Goal: Transaction & Acquisition: Book appointment/travel/reservation

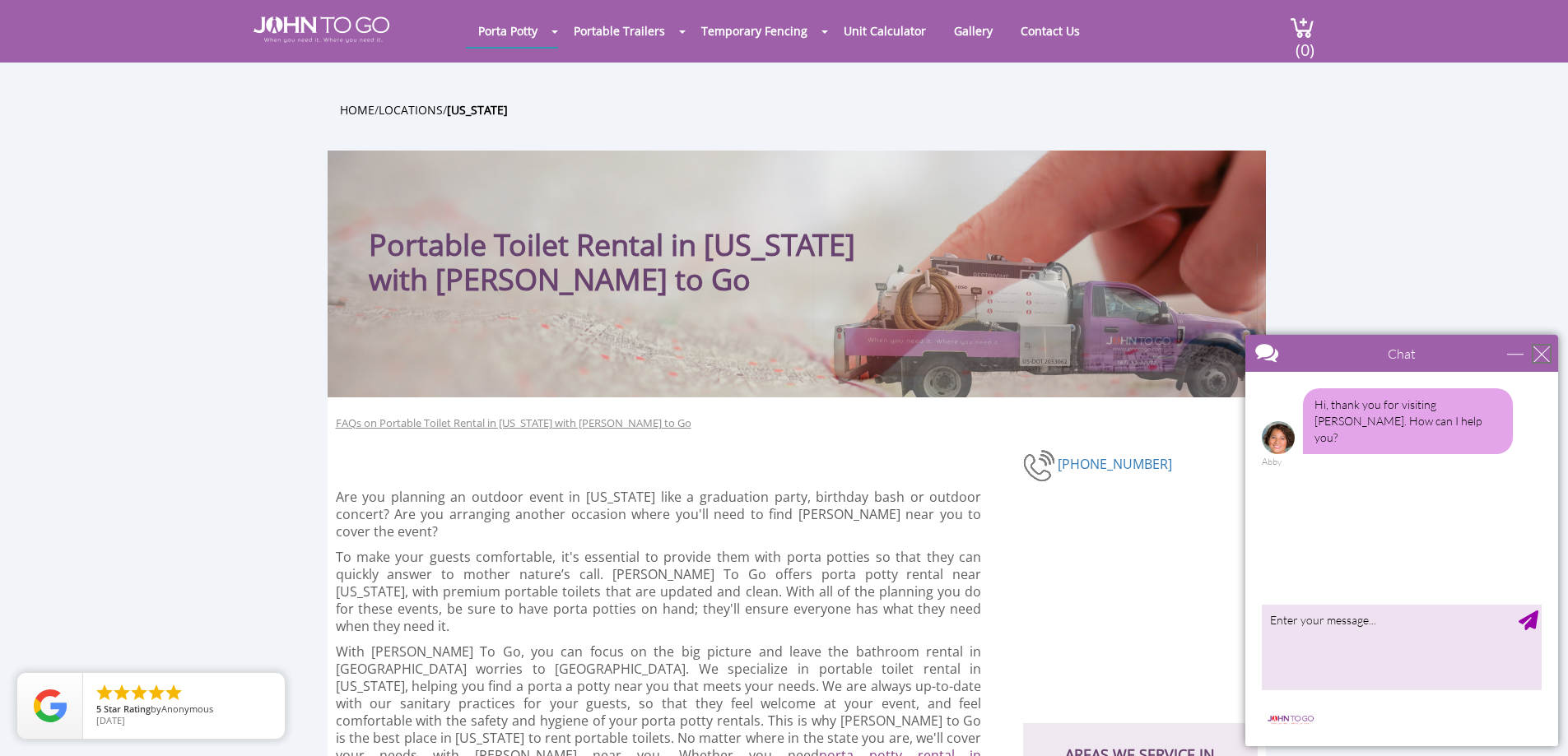
click at [1540, 355] on div "close" at bounding box center [1541, 354] width 16 height 16
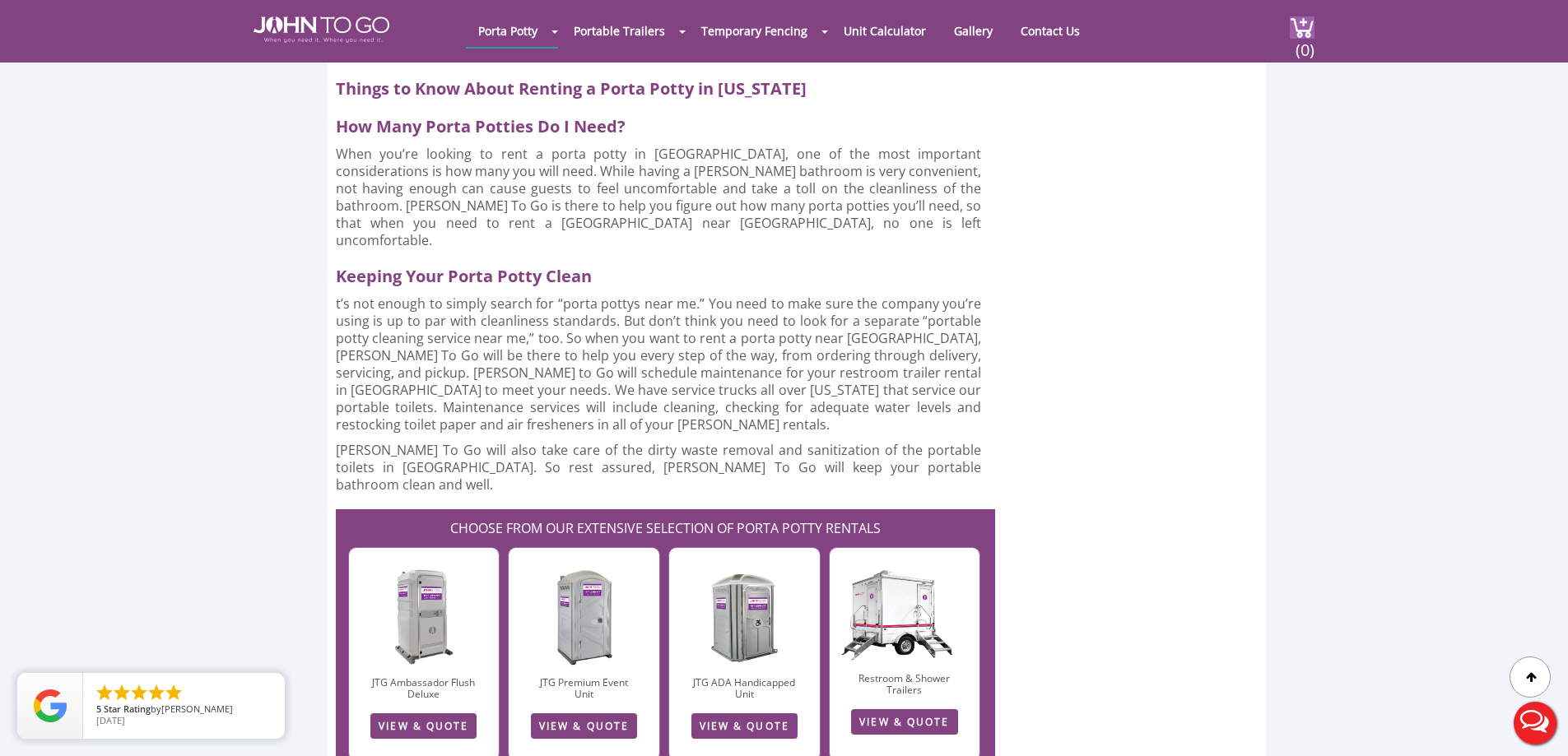
scroll to position [4279, 0]
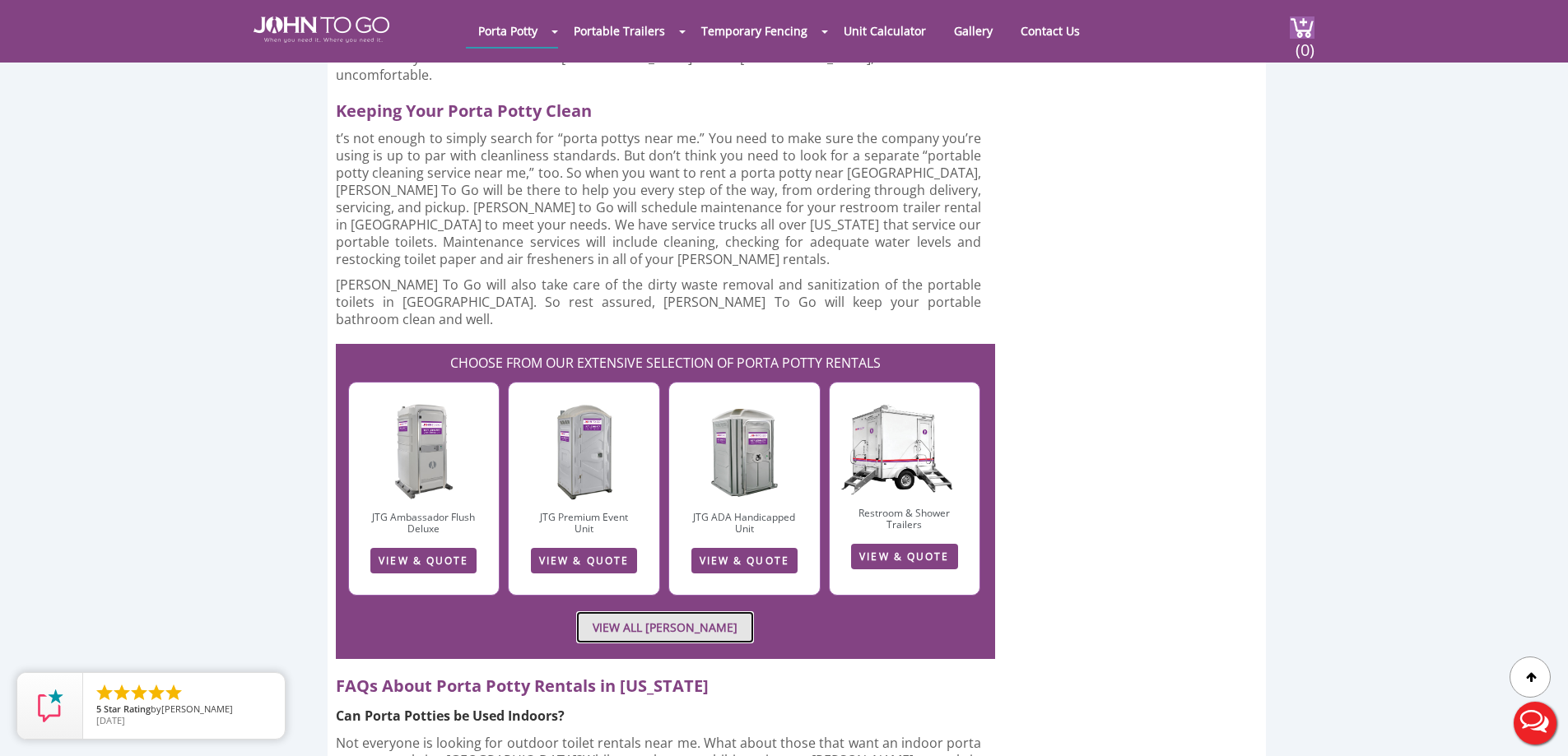
click at [704, 611] on link "VIEW ALL PORTA JOHN RENTALS" at bounding box center [665, 627] width 178 height 32
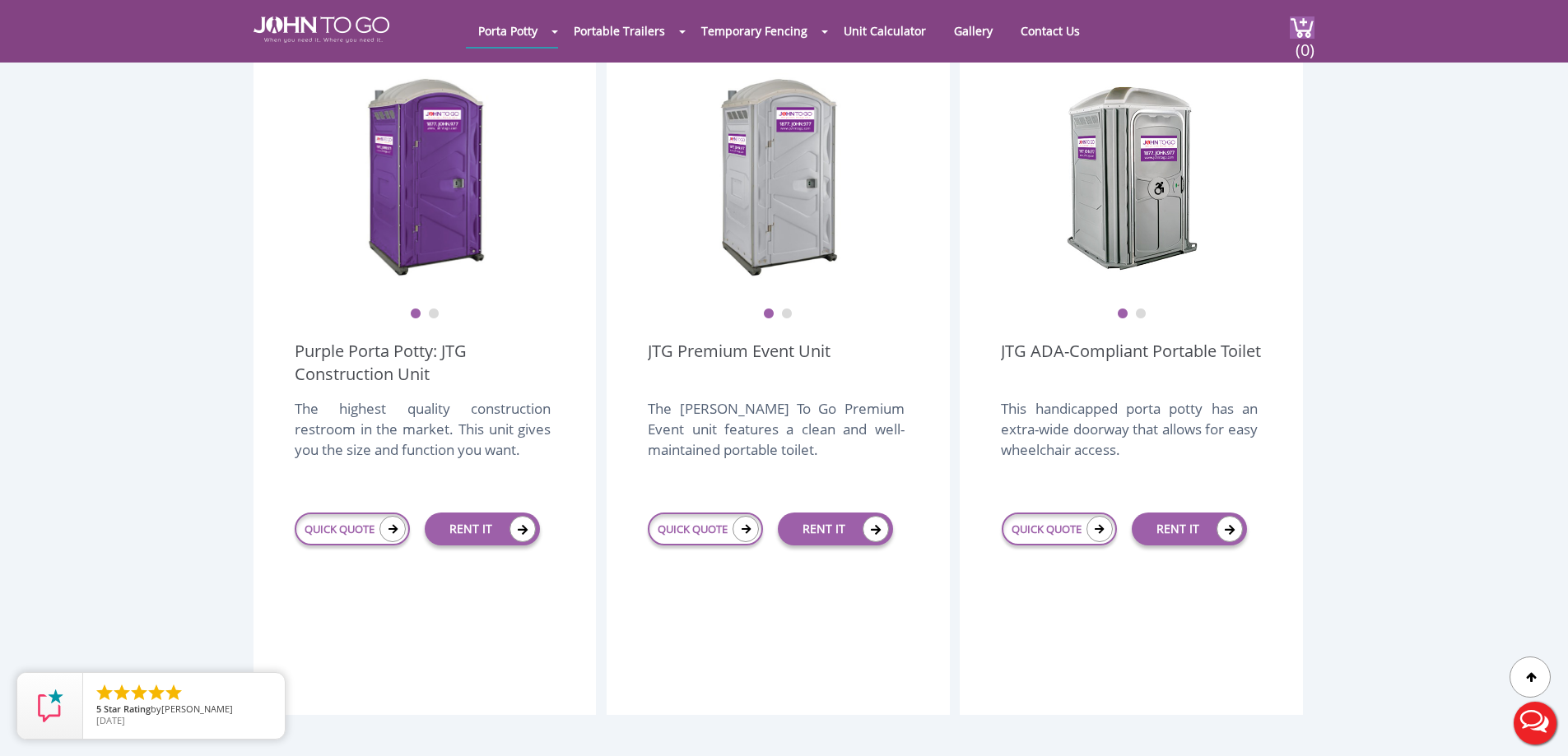
scroll to position [411, 0]
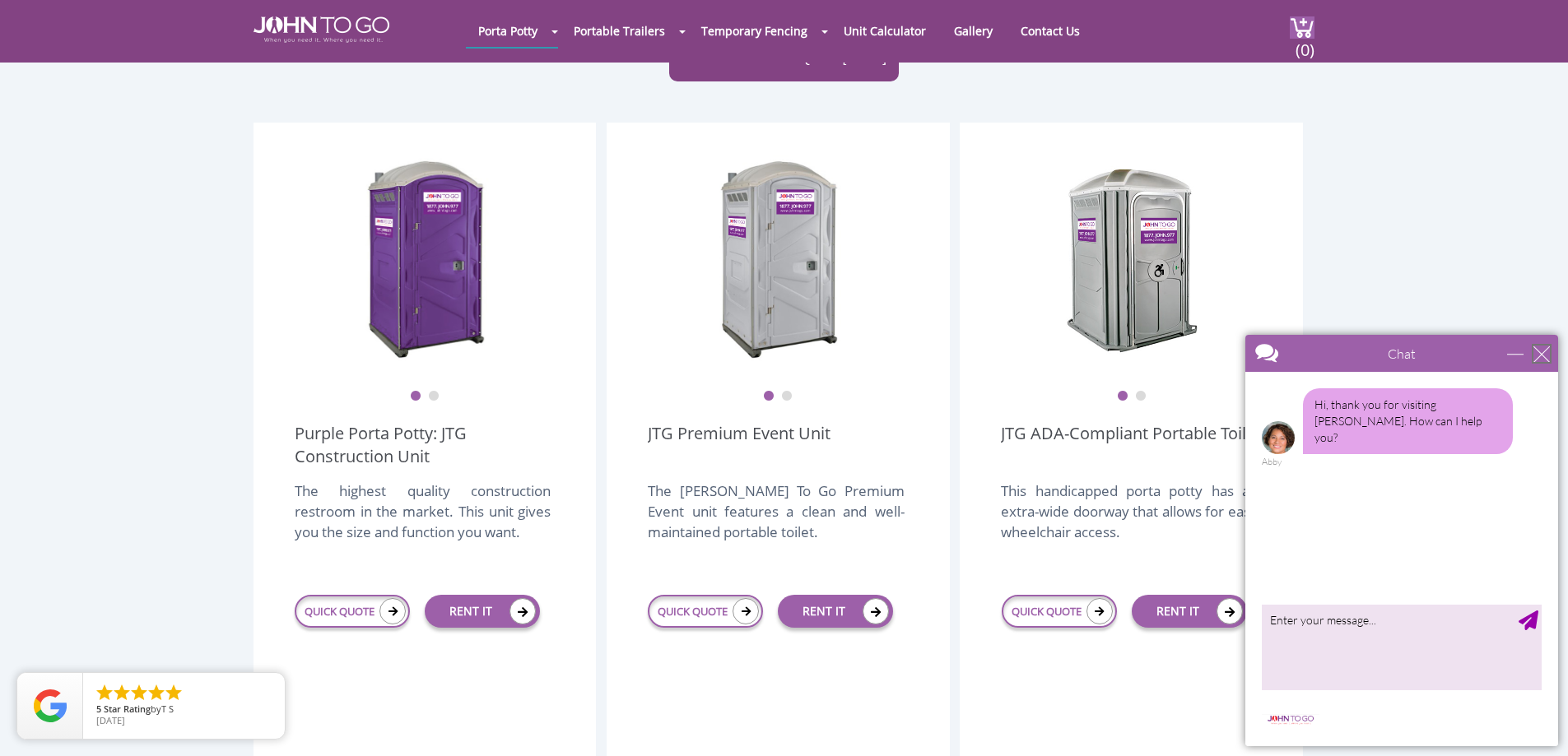
click at [1541, 356] on div "close" at bounding box center [1541, 354] width 16 height 16
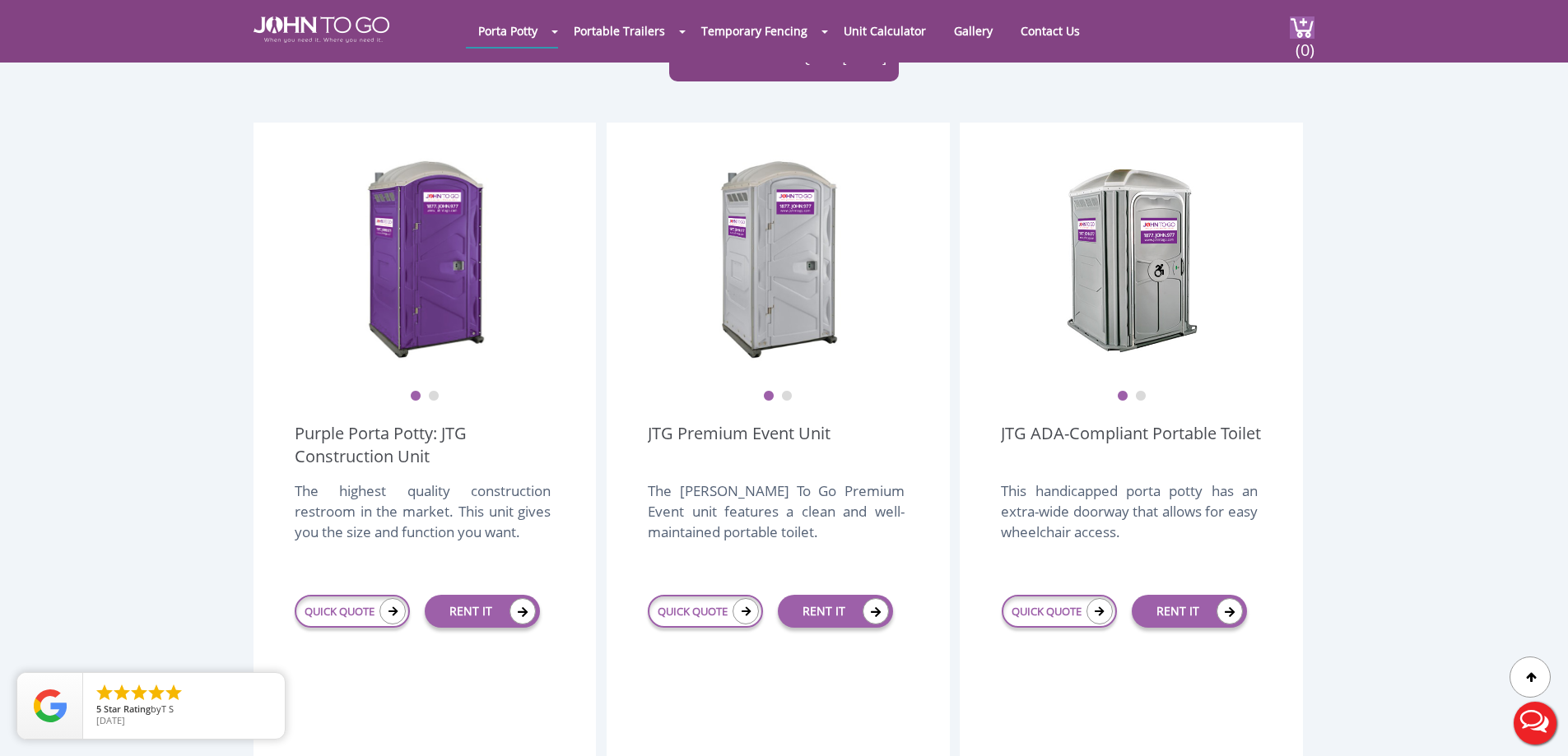
scroll to position [0, 0]
click at [388, 598] on icon at bounding box center [392, 611] width 27 height 27
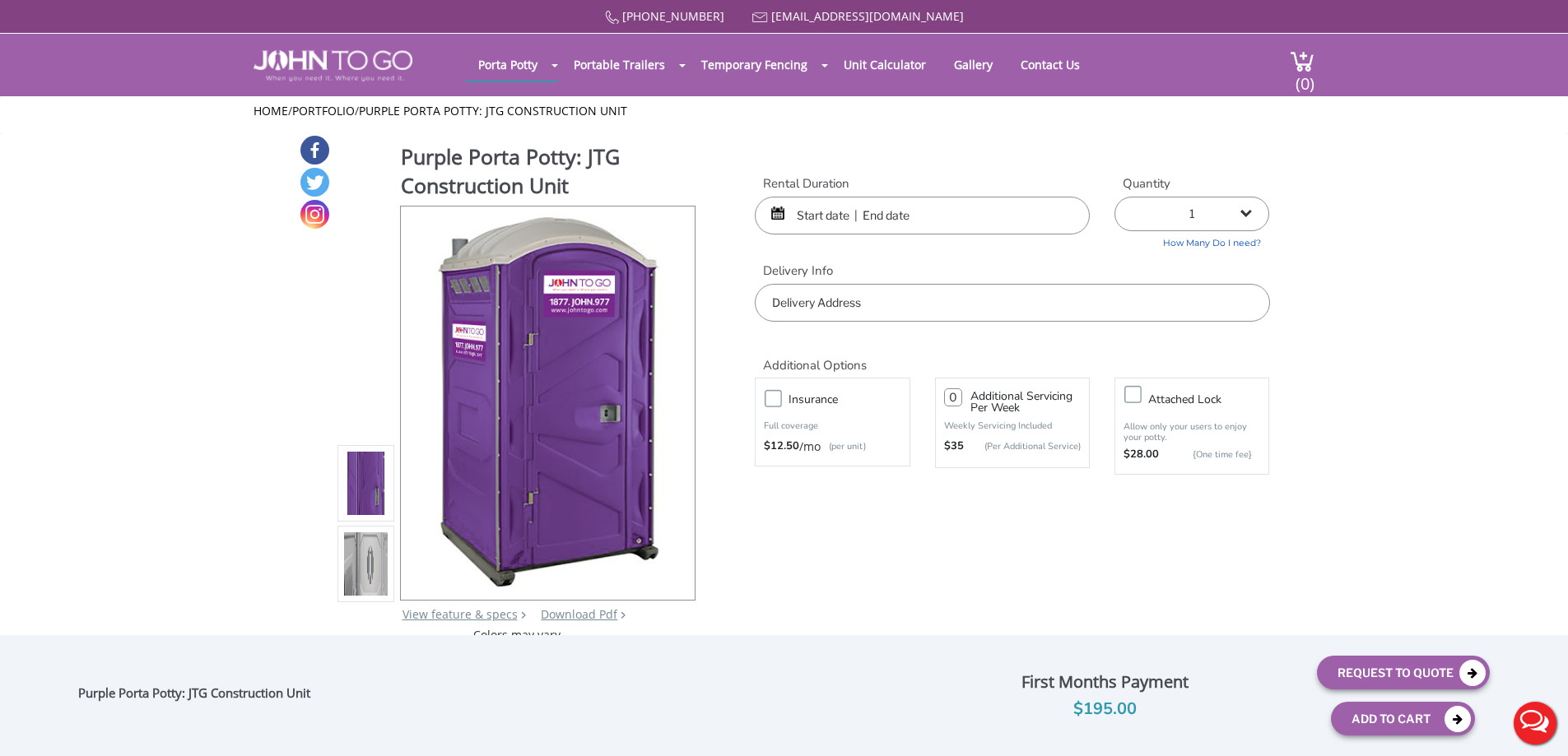
click at [850, 214] on input "text" at bounding box center [923, 215] width 335 height 38
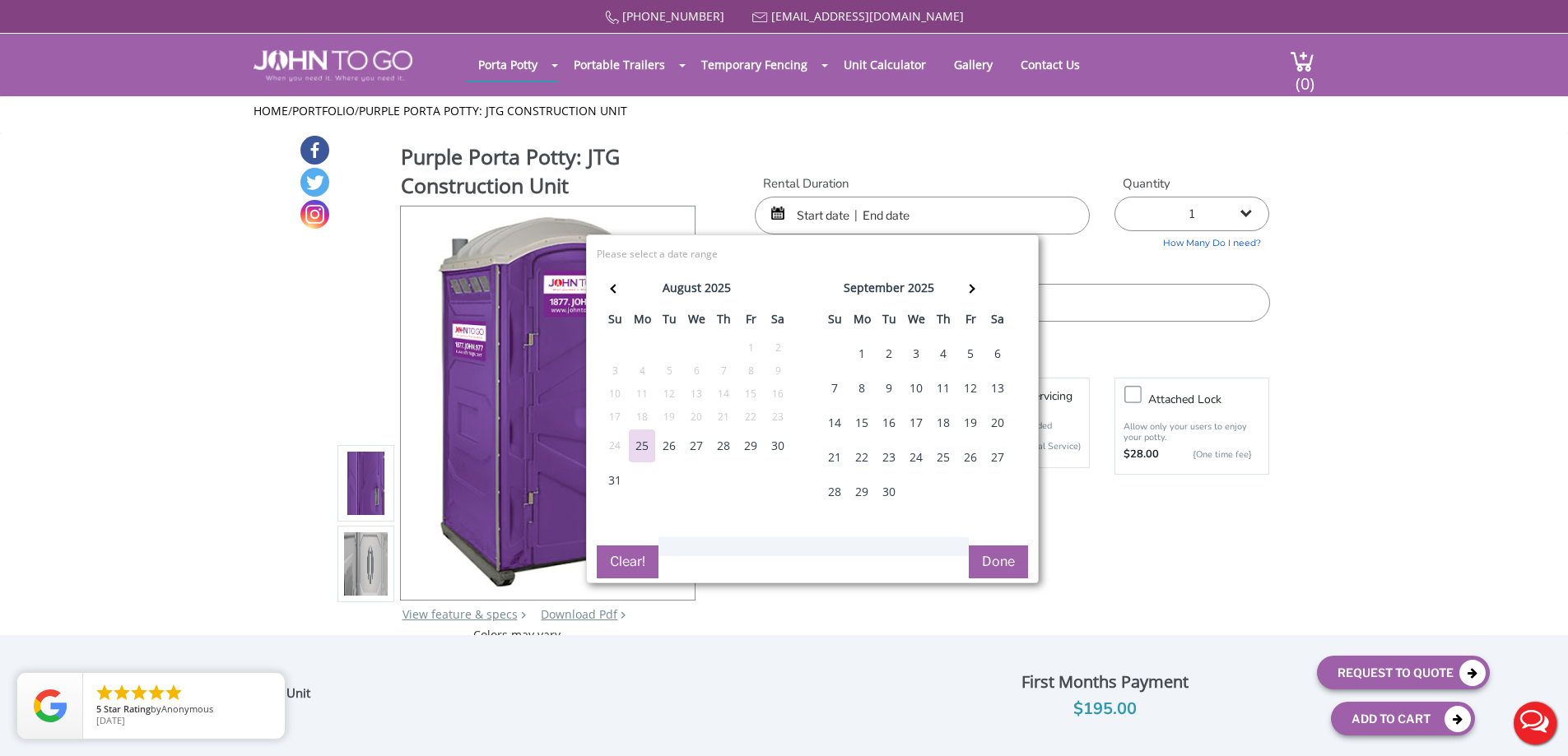
click at [666, 446] on div "26" at bounding box center [669, 446] width 27 height 33
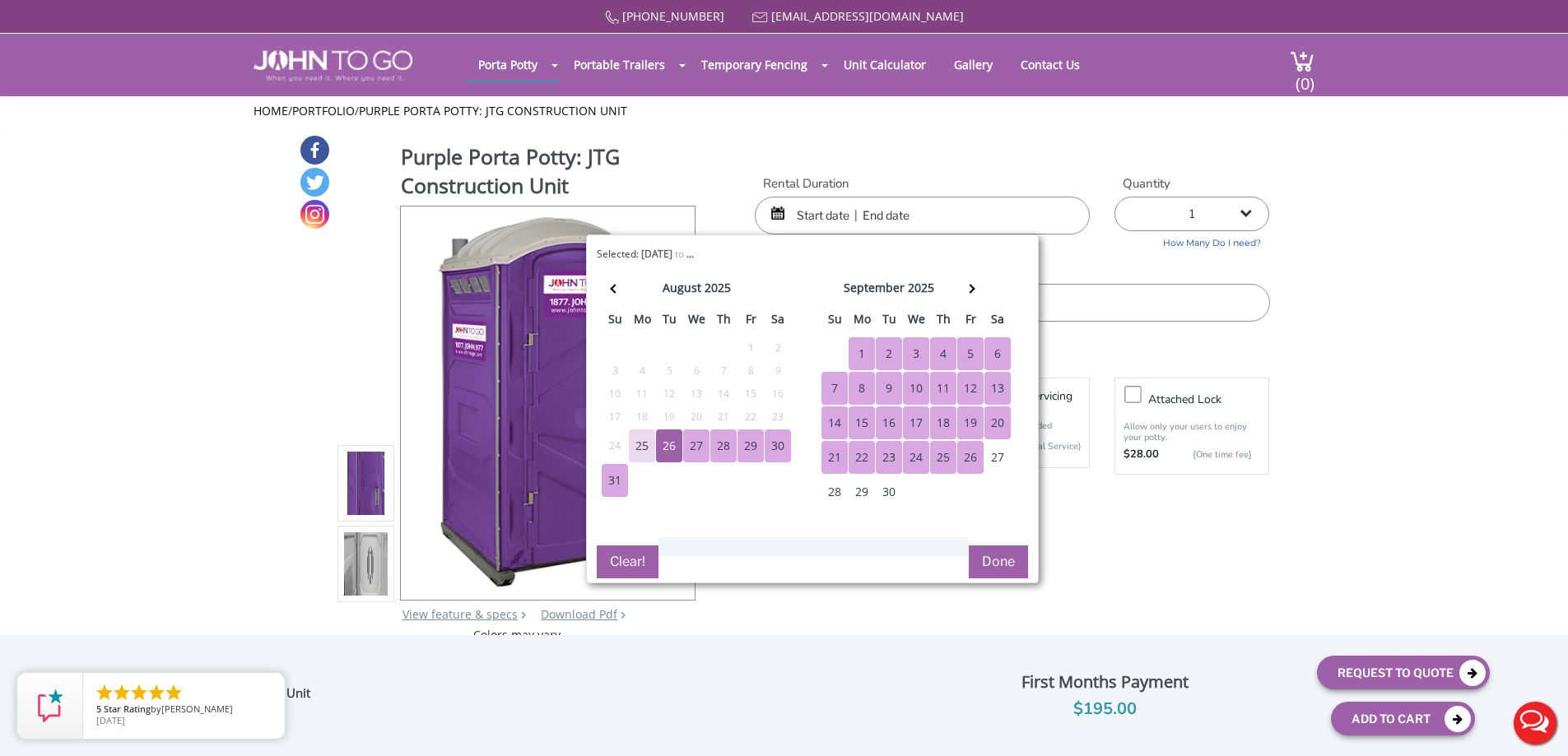
click at [969, 459] on div "26" at bounding box center [970, 457] width 27 height 33
type input "[DATE] to [DATE]"
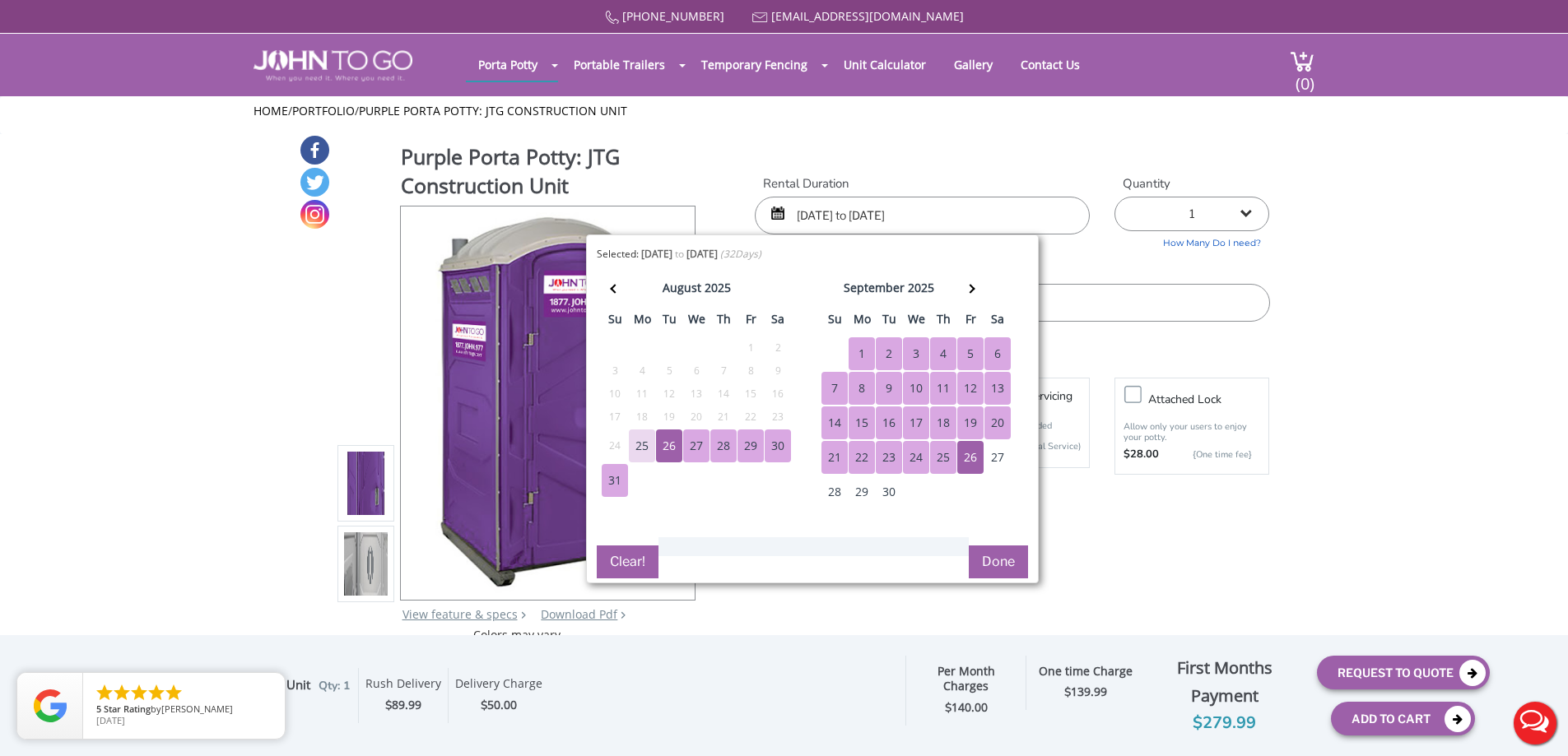
click at [999, 553] on button "Done" at bounding box center [998, 562] width 60 height 33
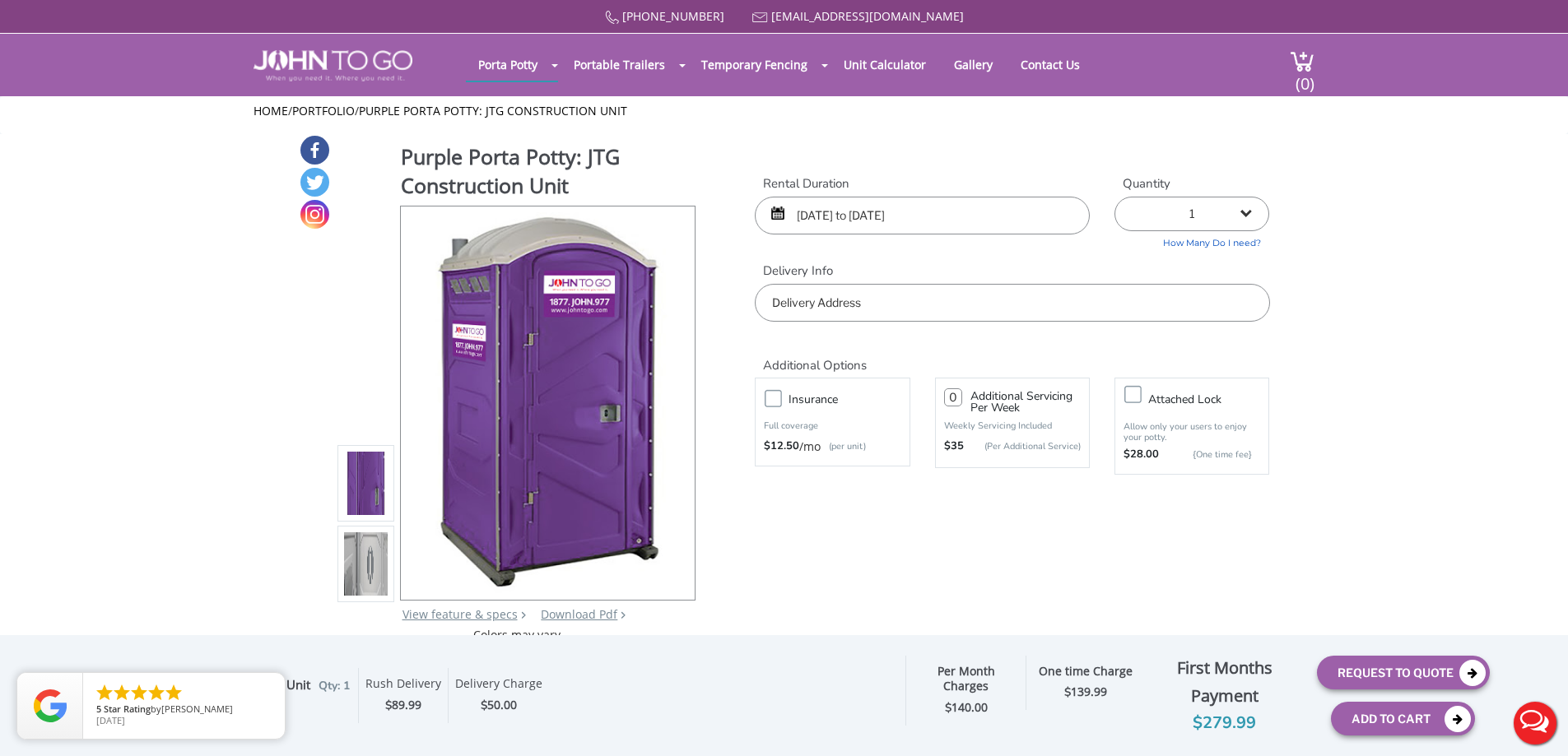
click at [828, 299] on input "text" at bounding box center [1012, 302] width 514 height 38
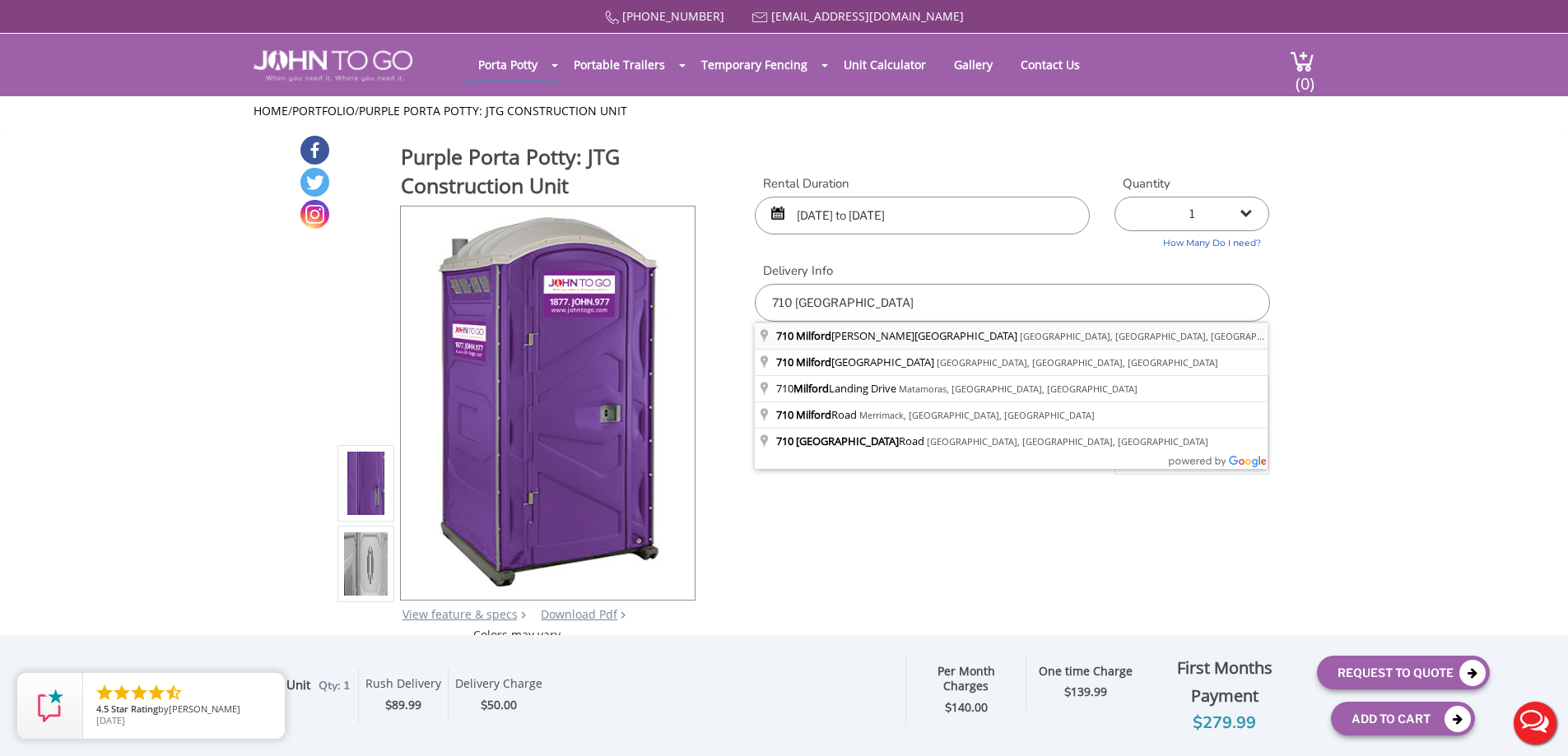
type input "[STREET_ADDRESS][PERSON_NAME]"
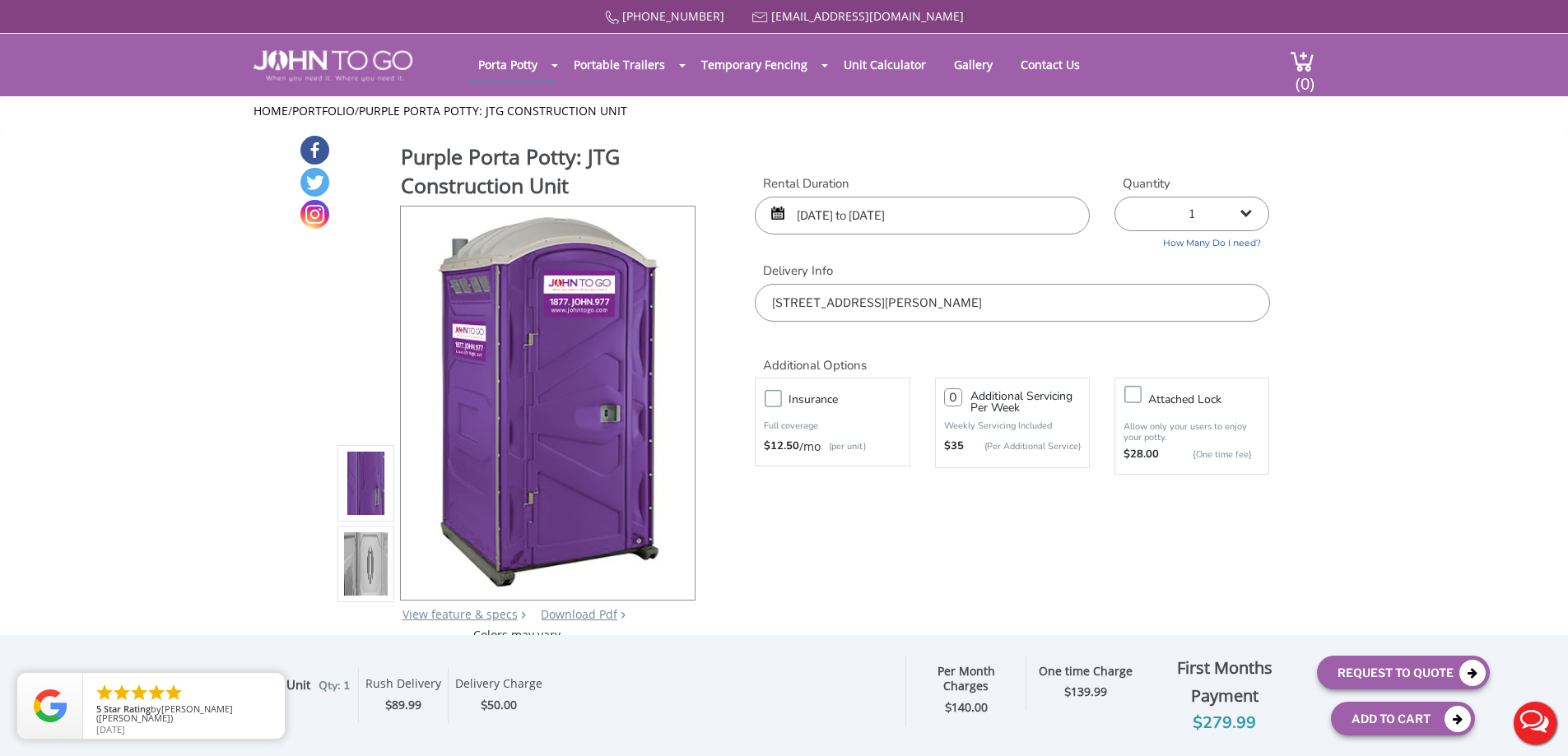
click at [780, 400] on label "Insurance" at bounding box center [848, 400] width 137 height 20
click at [0, 0] on input "Insurance" at bounding box center [0, 0] width 0 height 0
click at [954, 393] on input "number" at bounding box center [953, 398] width 18 height 18
click at [953, 400] on input "number" at bounding box center [953, 398] width 18 height 18
click at [949, 397] on input "number" at bounding box center [953, 398] width 18 height 18
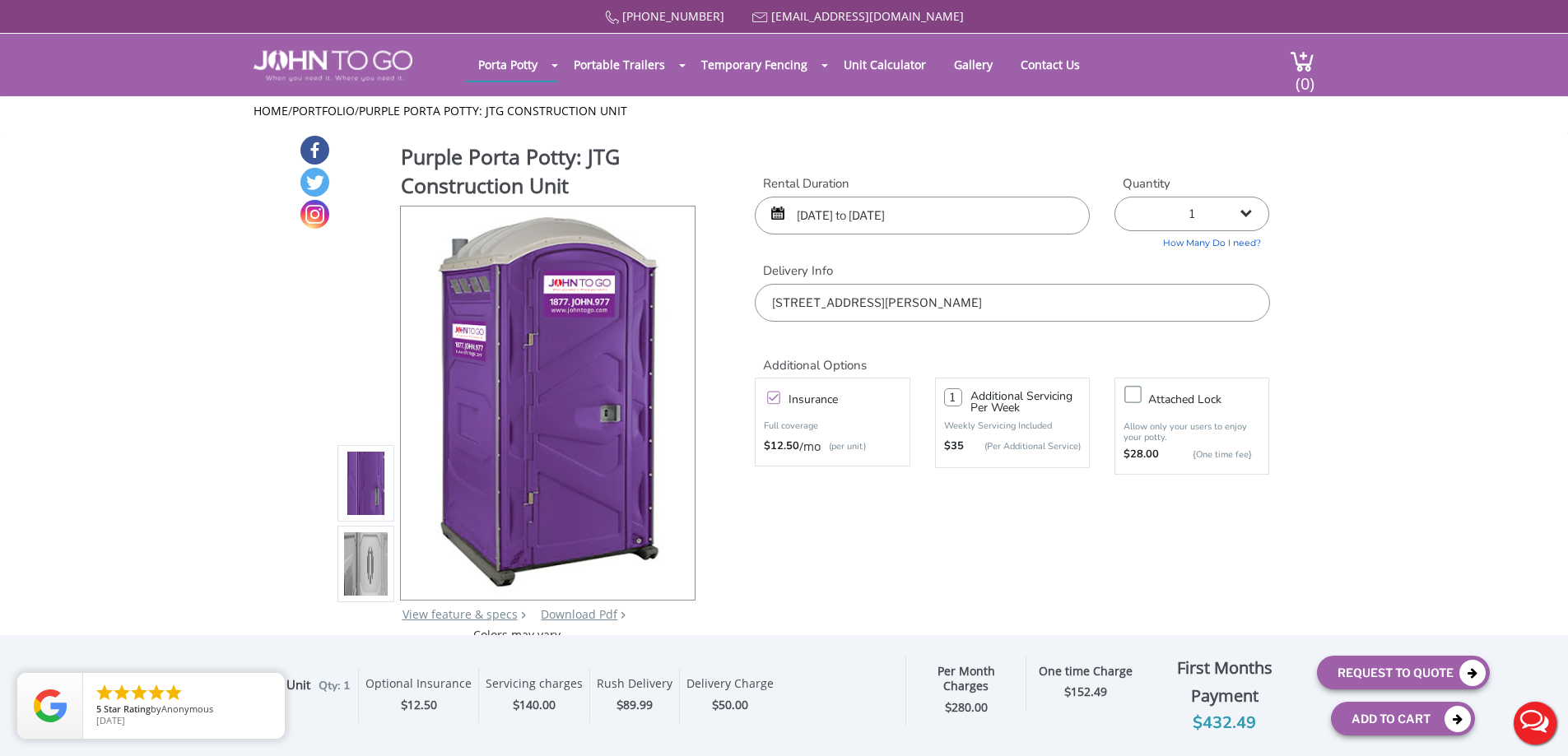
type input "1"
